Goal: Navigation & Orientation: Go to known website

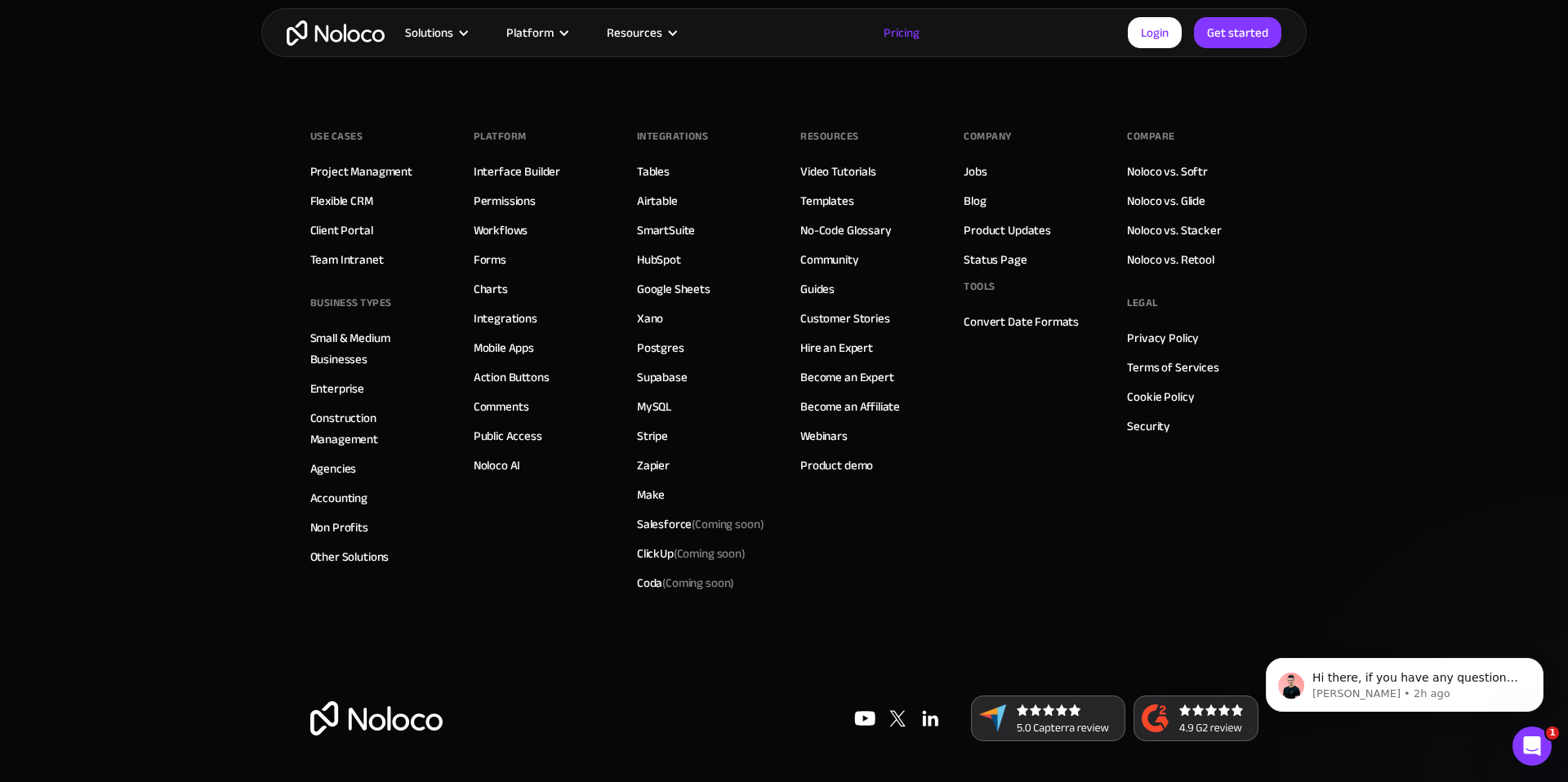
click at [902, 37] on link "Pricing" at bounding box center [901, 32] width 77 height 21
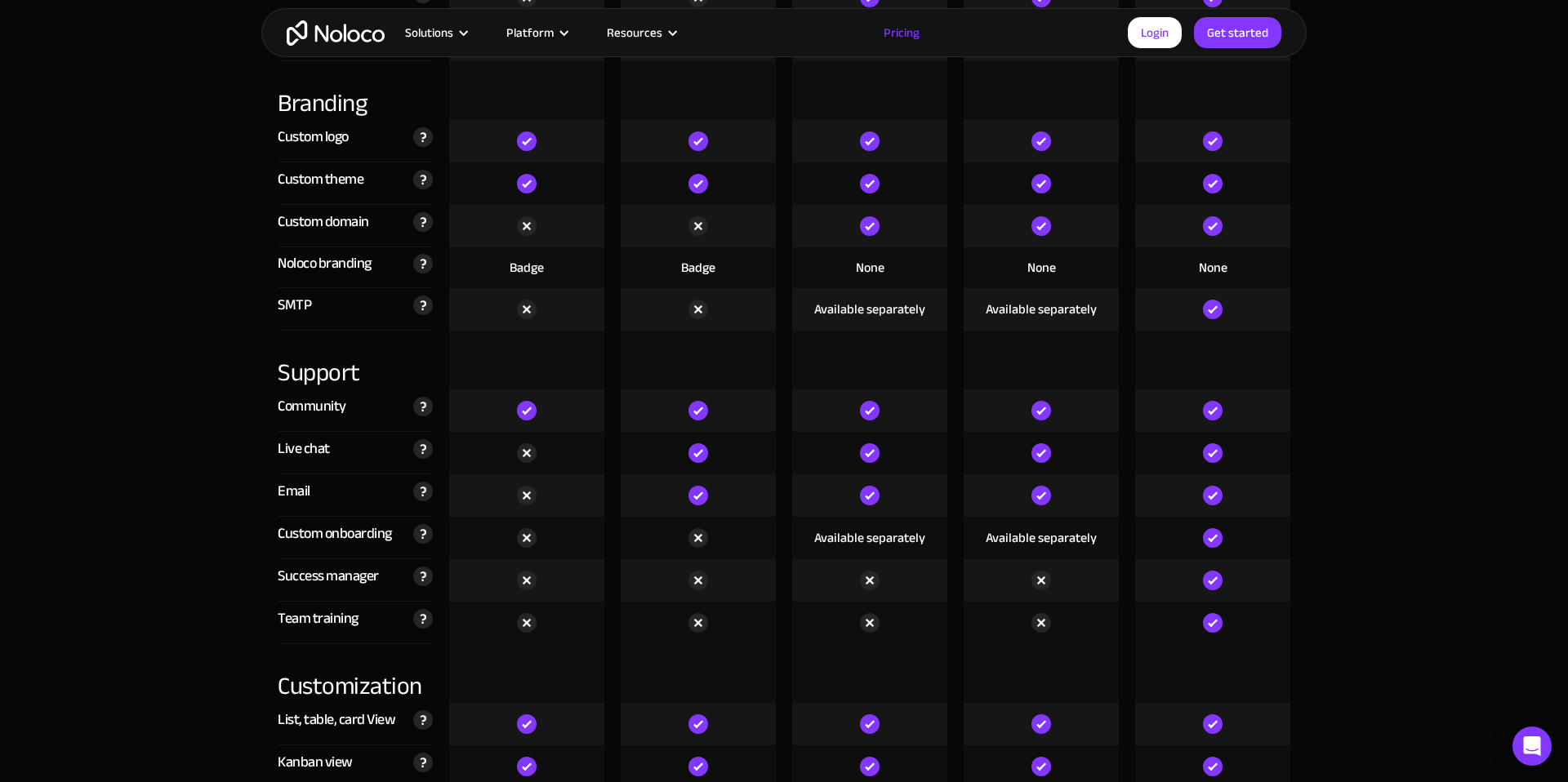
scroll to position [3835, 0]
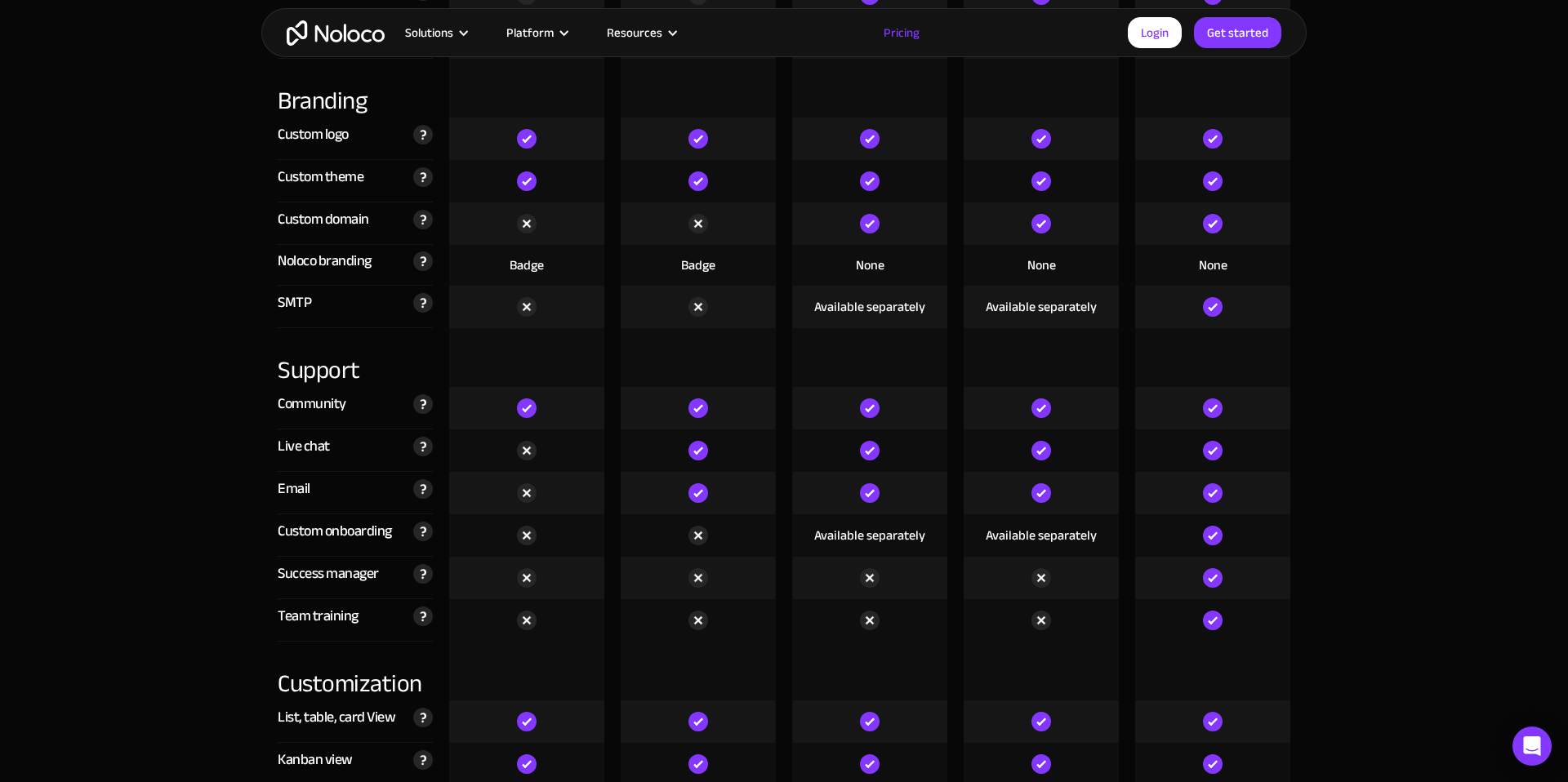
drag, startPoint x: 674, startPoint y: 454, endPoint x: 751, endPoint y: 455, distance: 77.0
click at [752, 455] on div at bounding box center [698, 450] width 155 height 42
click at [751, 455] on div at bounding box center [698, 450] width 155 height 42
drag, startPoint x: 671, startPoint y: 455, endPoint x: 741, endPoint y: 459, distance: 70.1
click at [741, 459] on div at bounding box center [698, 450] width 155 height 42
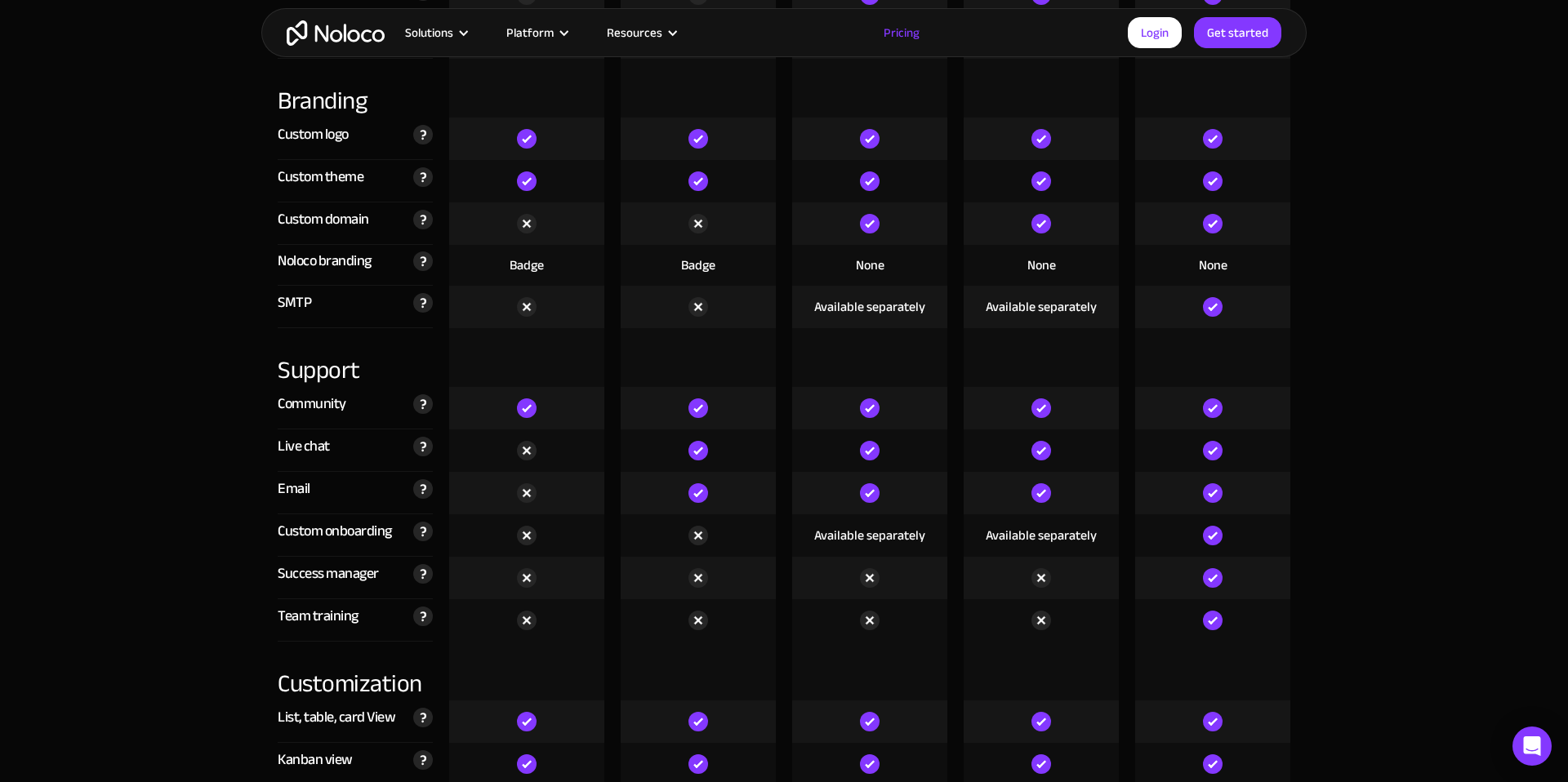
click at [741, 459] on div at bounding box center [698, 450] width 155 height 42
click at [1159, 37] on link "Login" at bounding box center [1155, 32] width 54 height 31
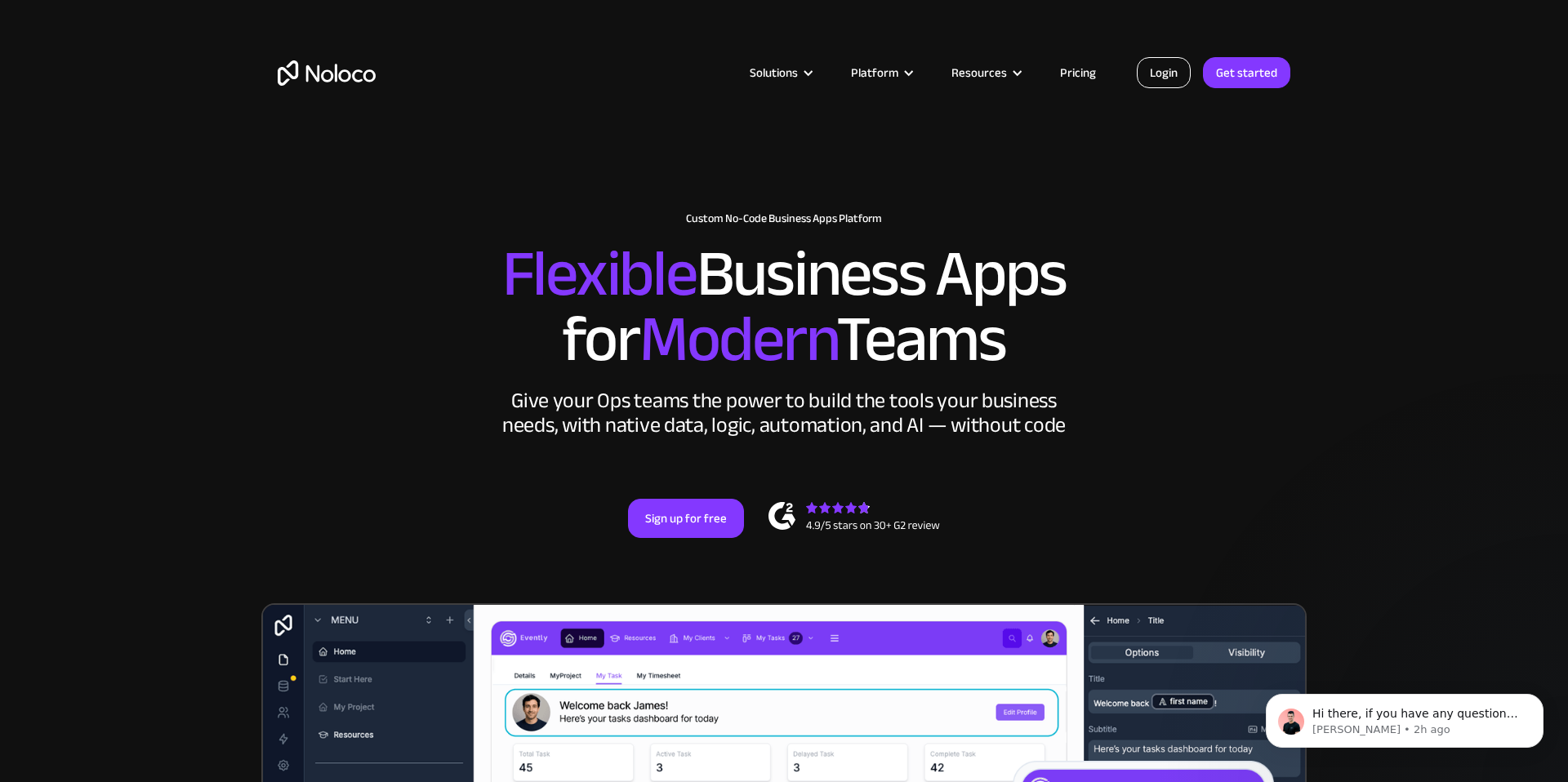
click at [1166, 84] on link "Login" at bounding box center [1164, 72] width 54 height 31
